Goal: Find specific page/section: Find specific page/section

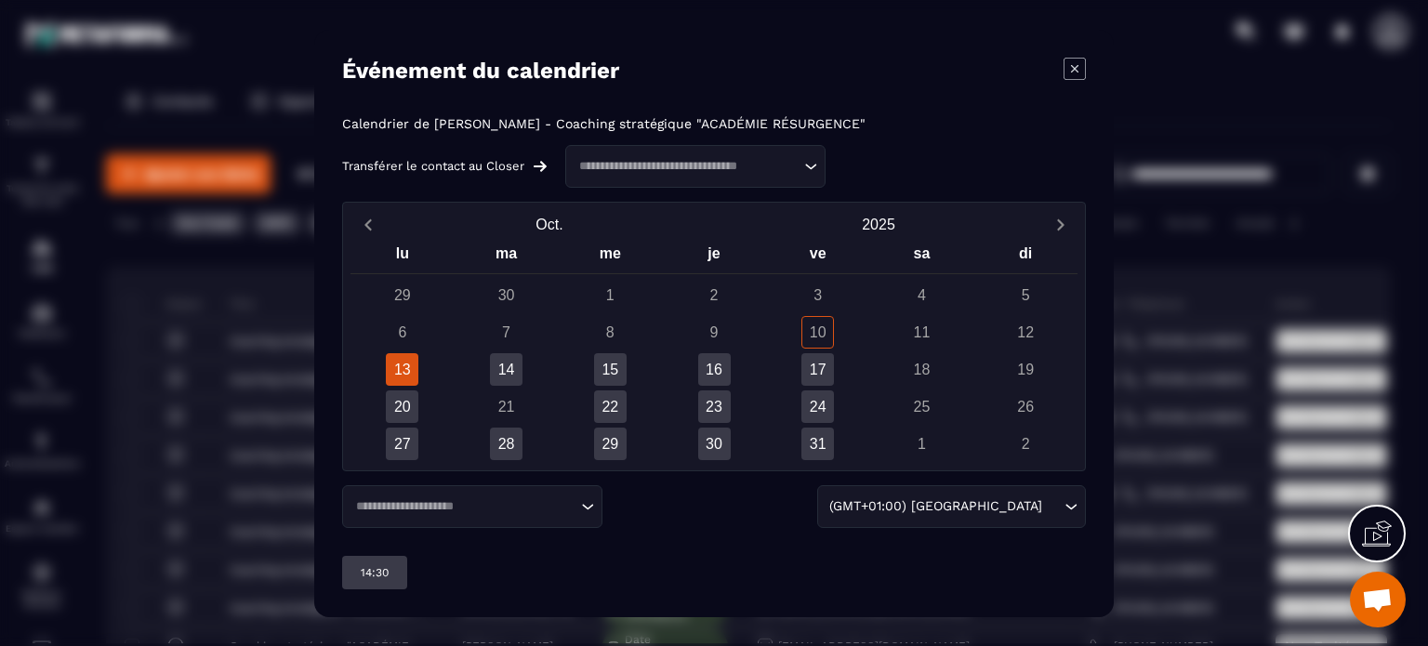
scroll to position [147, 0]
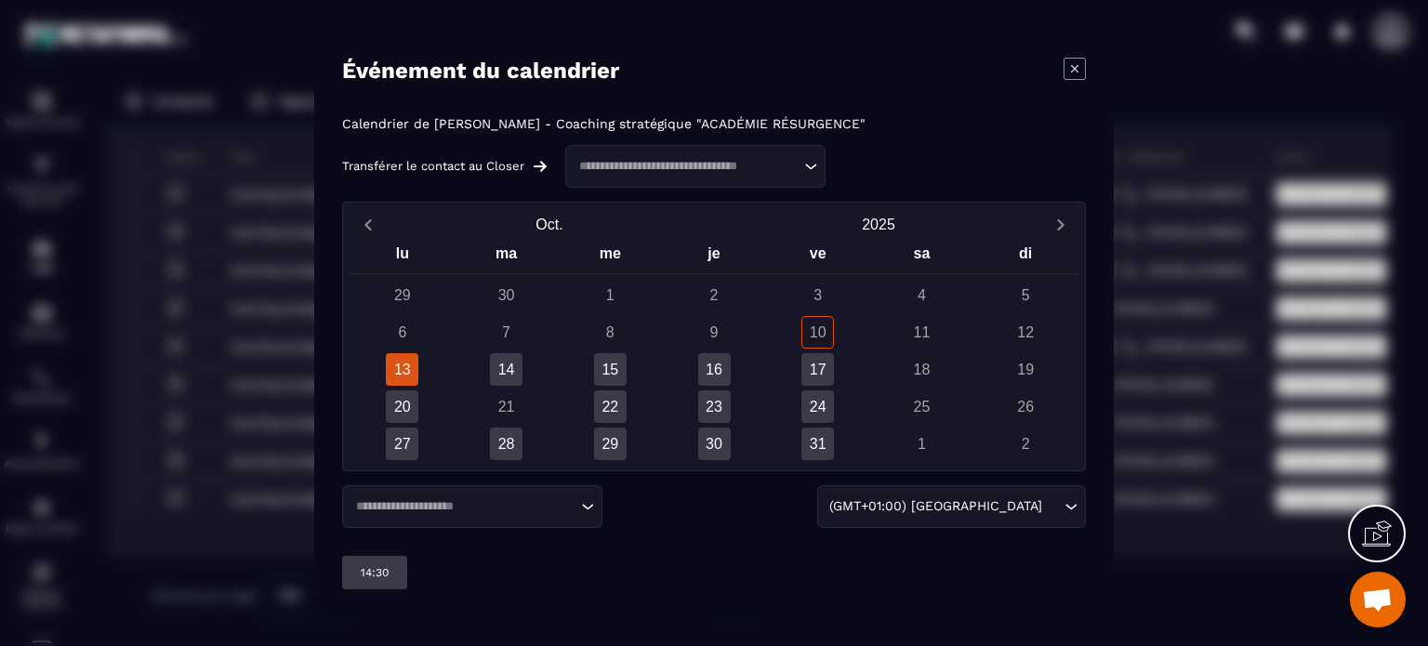
click at [1080, 62] on icon "Modal window" at bounding box center [1074, 69] width 22 height 22
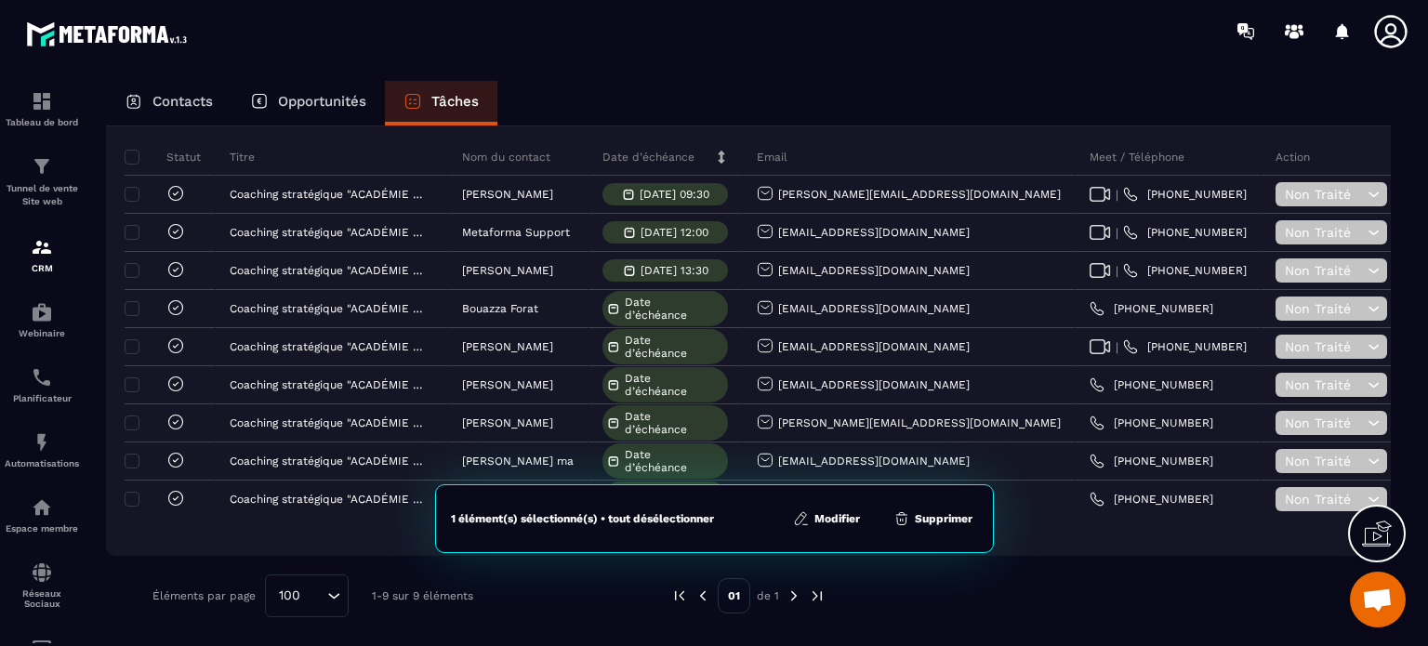
click at [472, 23] on div at bounding box center [822, 31] width 1209 height 62
click at [182, 97] on p "Contacts" at bounding box center [182, 101] width 60 height 17
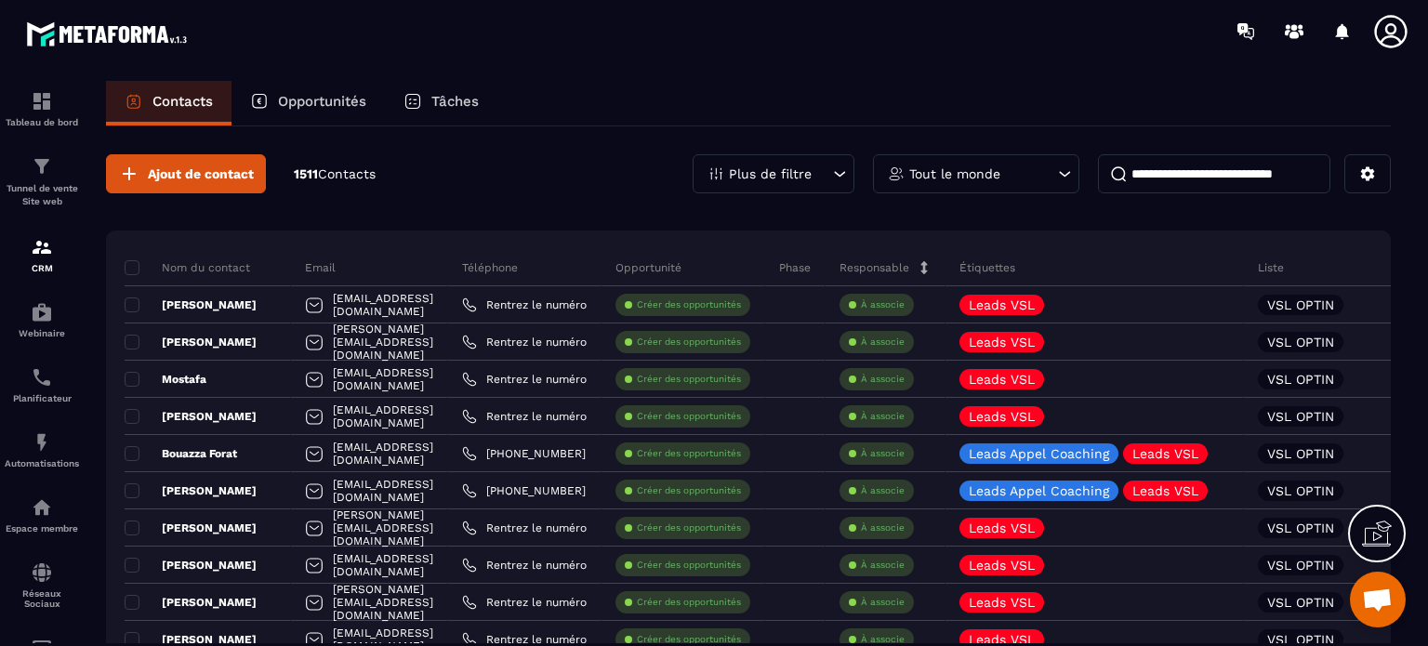
click at [452, 99] on p "Tâches" at bounding box center [454, 101] width 47 height 17
